Goal: Transaction & Acquisition: Purchase product/service

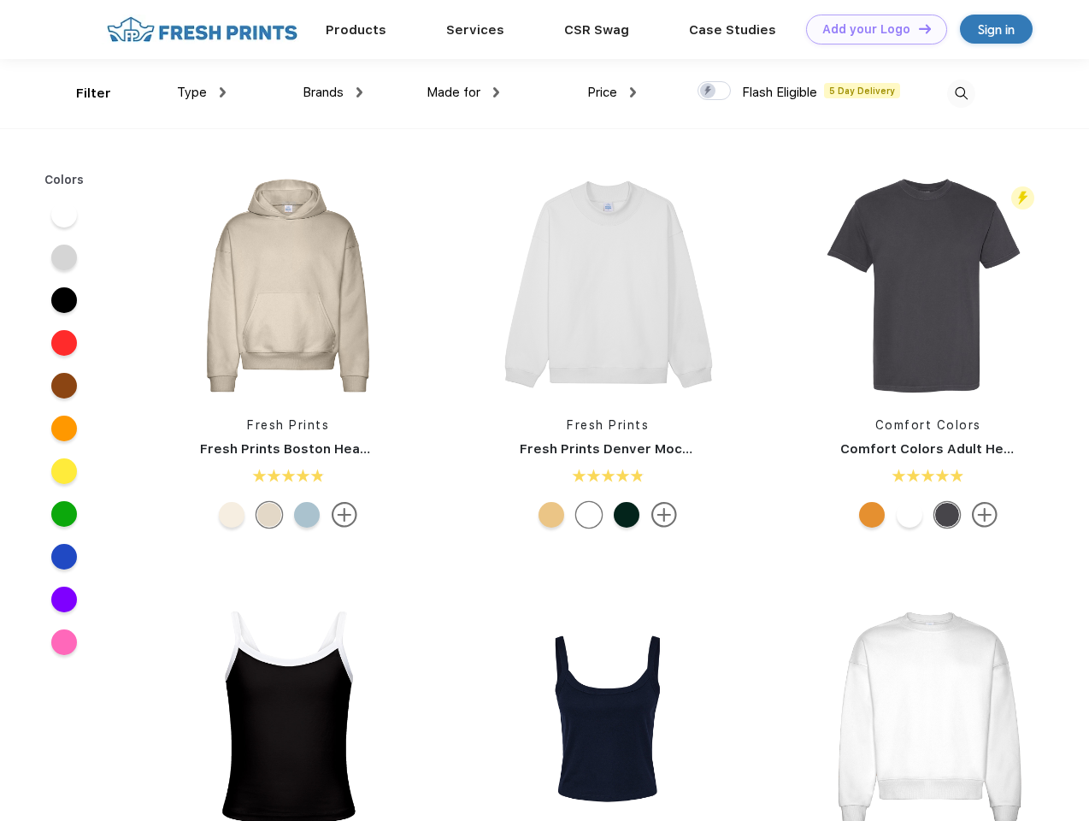
click at [870, 29] on link "Add your Logo Design Tool" at bounding box center [876, 30] width 141 height 30
click at [0, 0] on div "Design Tool" at bounding box center [0, 0] width 0 height 0
click at [917, 28] on link "Add your Logo Design Tool" at bounding box center [876, 30] width 141 height 30
click at [82, 93] on div "Filter" at bounding box center [93, 94] width 35 height 20
click at [202, 92] on span "Type" at bounding box center [192, 92] width 30 height 15
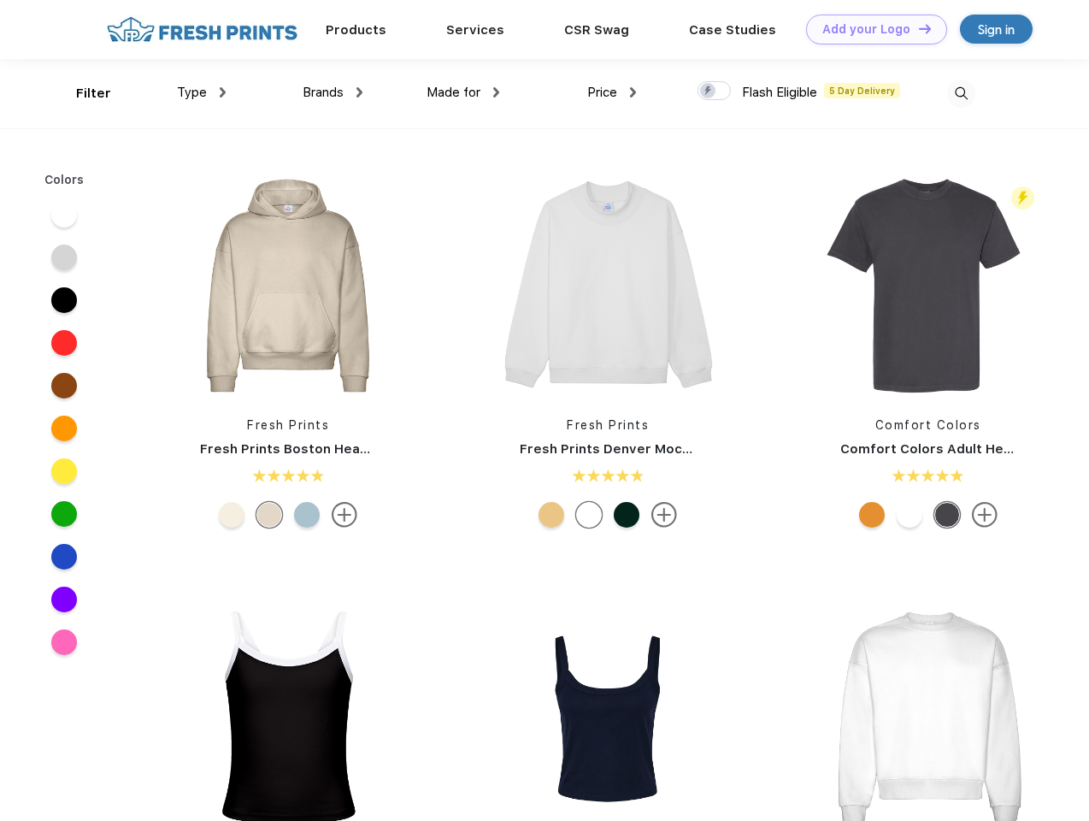
click at [333, 92] on span "Brands" at bounding box center [323, 92] width 41 height 15
click at [463, 92] on span "Made for" at bounding box center [454, 92] width 54 height 15
click at [612, 92] on span "Price" at bounding box center [602, 92] width 30 height 15
click at [715, 91] on div at bounding box center [713, 90] width 33 height 19
click at [709, 91] on input "checkbox" at bounding box center [702, 85] width 11 height 11
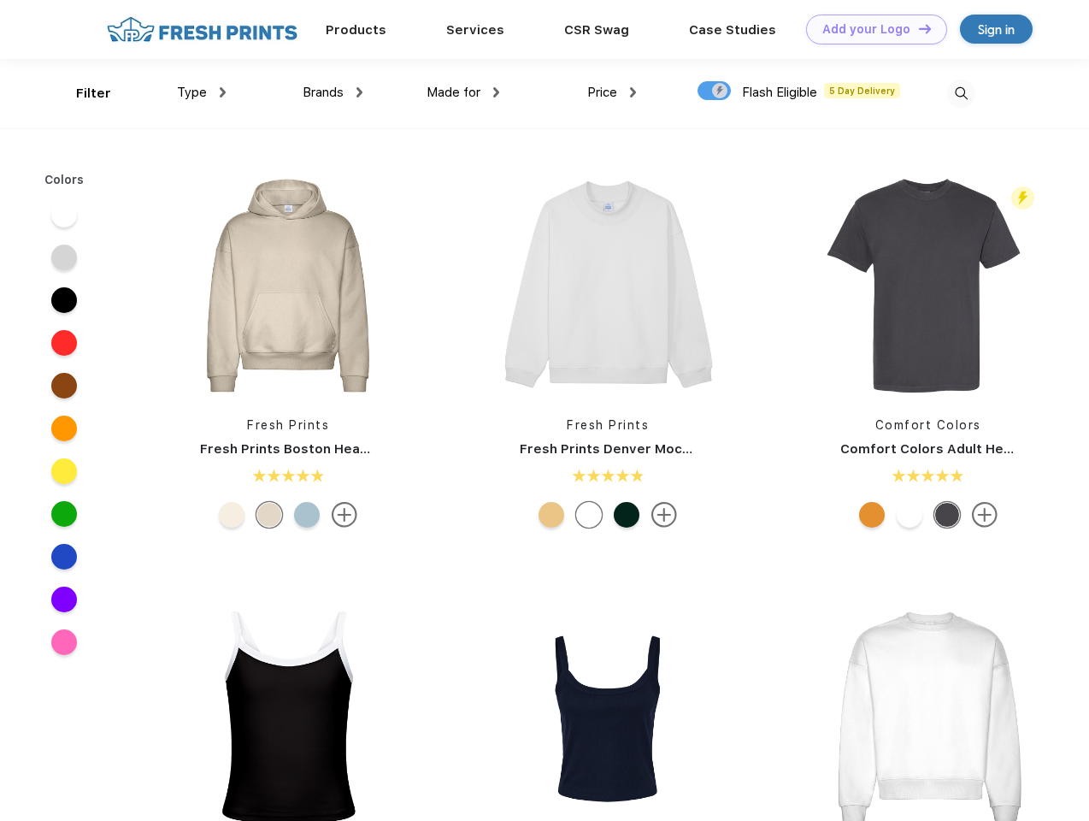
click at [961, 93] on img at bounding box center [961, 93] width 28 height 28
